Goal: Find specific page/section: Find specific page/section

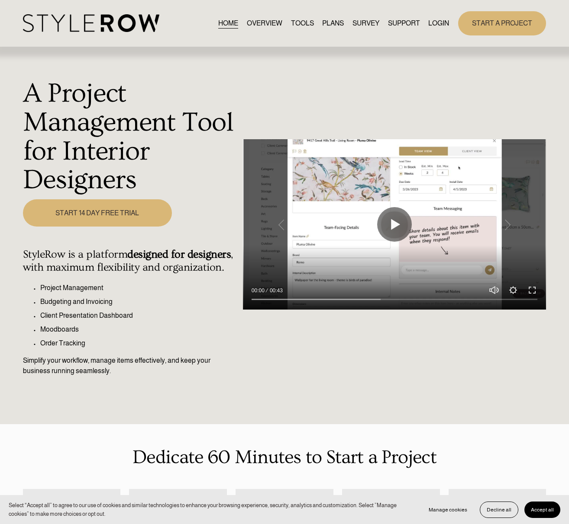
click at [440, 25] on link "LOGIN" at bounding box center [438, 23] width 21 height 12
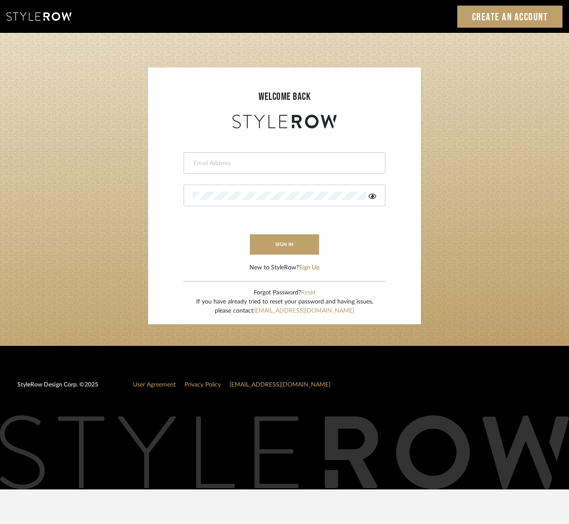
type input "christy@christyb.com"
click at [563, 273] on login-page "welcome back christy@christyb.com This field is required This field is required…" at bounding box center [284, 189] width 569 height 313
click at [568, 273] on login-page "welcome back christy@christyb.com sign in New to StyleRow? Sign Up Forgot Passw…" at bounding box center [284, 189] width 569 height 313
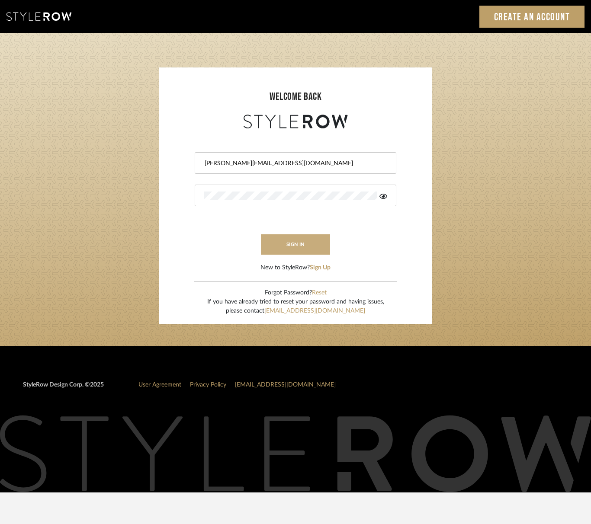
click at [305, 244] on button "sign in" at bounding box center [295, 245] width 69 height 20
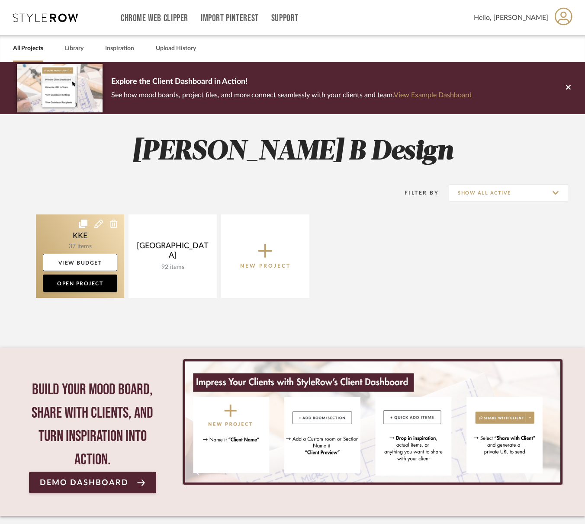
click at [82, 238] on link at bounding box center [80, 257] width 88 height 84
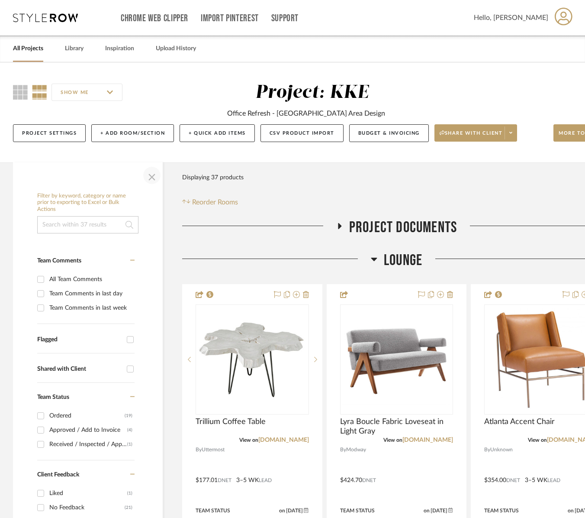
click at [151, 177] on span "button" at bounding box center [151, 175] width 21 height 21
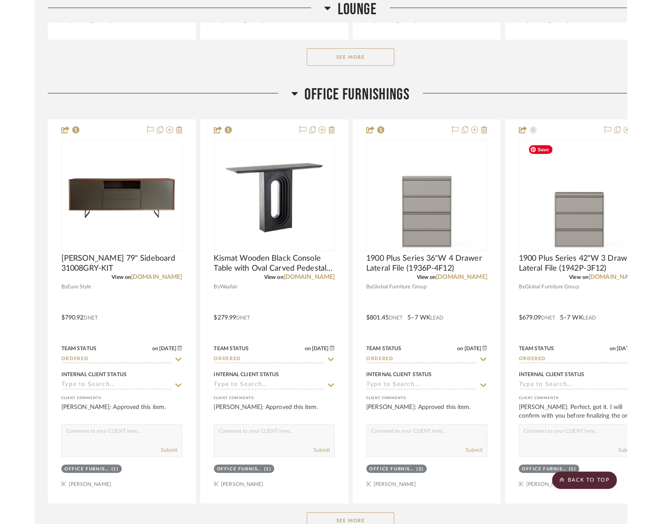
scroll to position [890, 0]
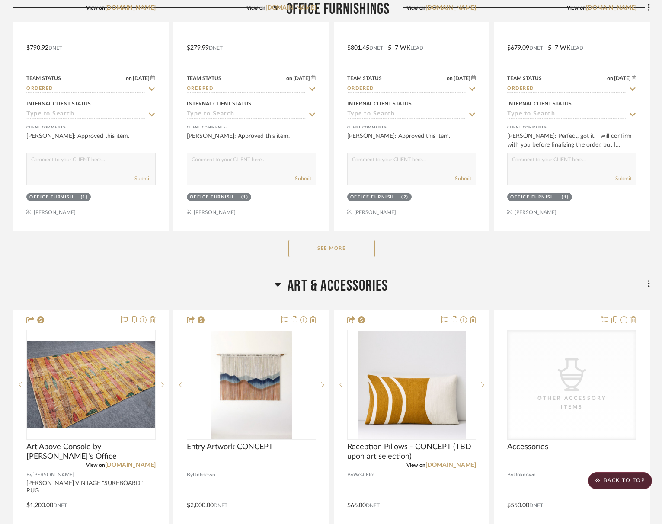
click at [342, 250] on button "See More" at bounding box center [332, 248] width 87 height 17
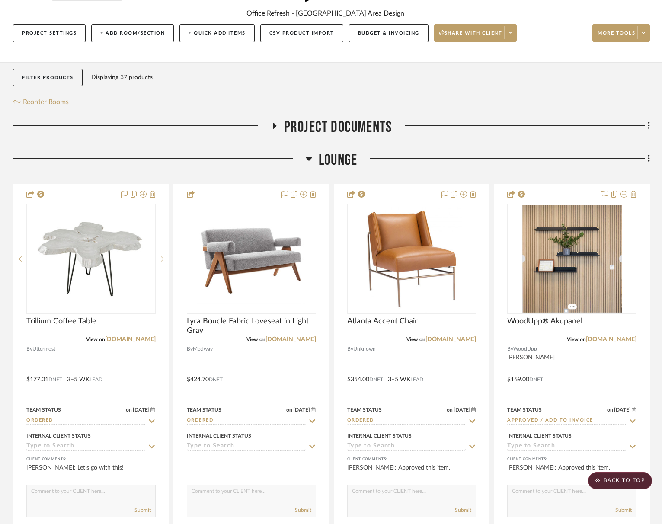
scroll to position [0, 0]
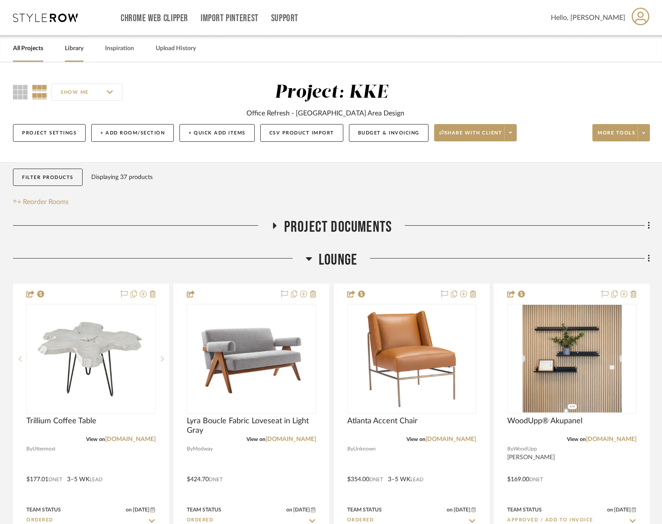
click at [76, 50] on link "Library" at bounding box center [74, 49] width 19 height 12
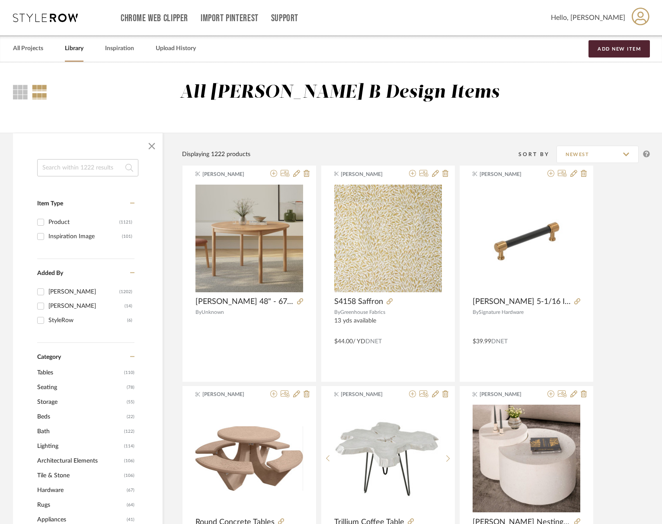
click at [47, 373] on span "Tables" at bounding box center [79, 373] width 85 height 15
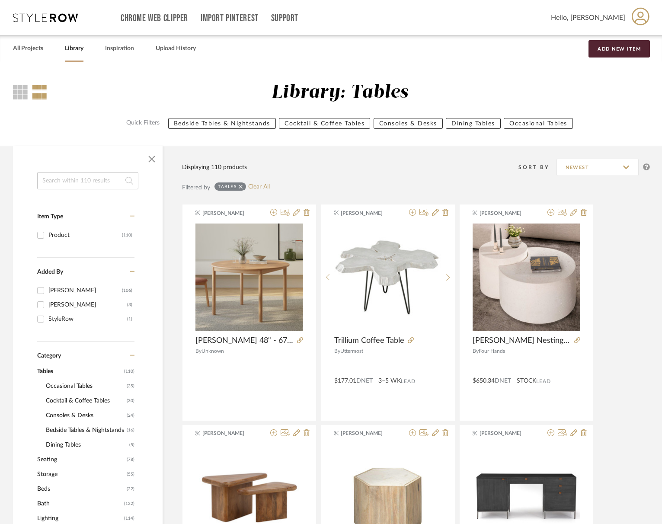
click at [73, 415] on span "Consoles & Desks" at bounding box center [85, 415] width 79 height 15
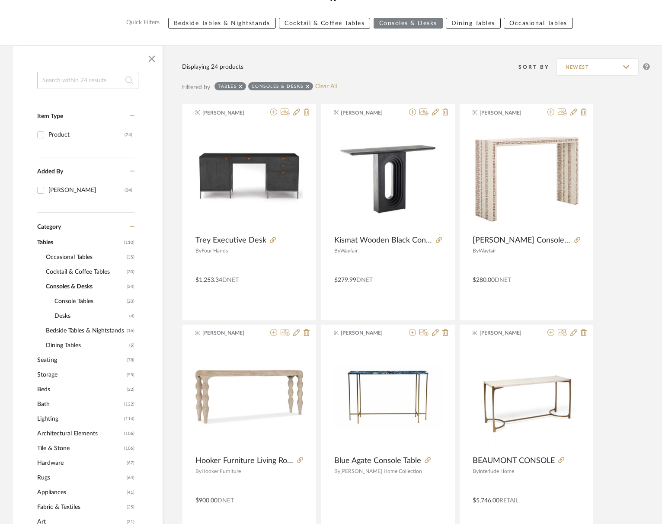
scroll to position [121, 0]
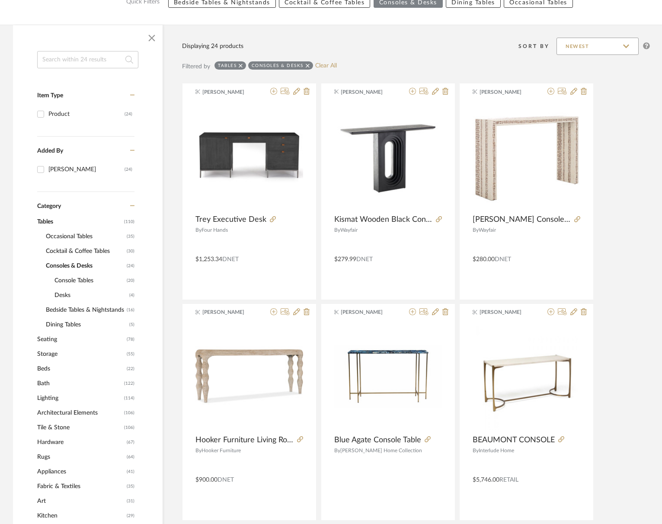
click at [591, 45] on input "Newest" at bounding box center [598, 46] width 82 height 17
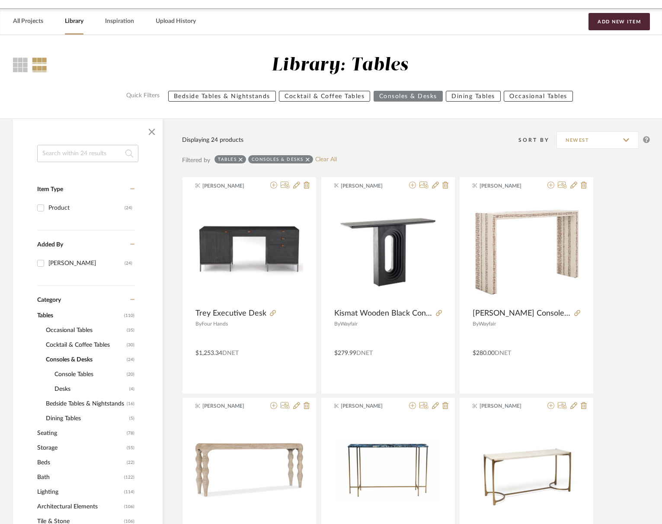
scroll to position [0, 0]
